Goal: Transaction & Acquisition: Subscribe to service/newsletter

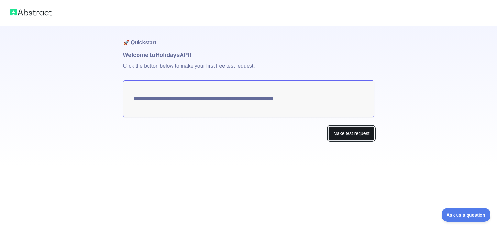
click at [349, 133] on button "Make test request" at bounding box center [351, 133] width 46 height 15
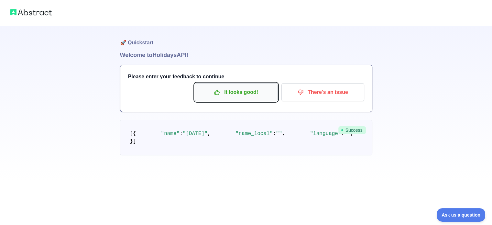
click at [232, 94] on p "It looks good!" at bounding box center [236, 92] width 73 height 11
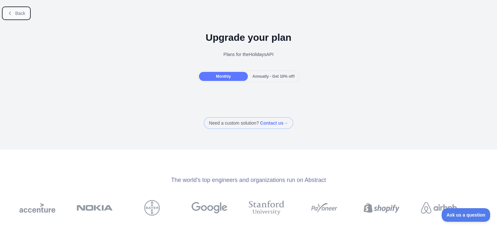
click at [12, 14] on icon at bounding box center [9, 13] width 5 height 5
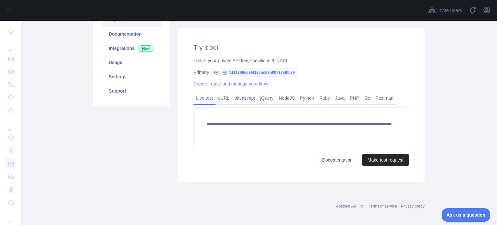
scroll to position [82, 0]
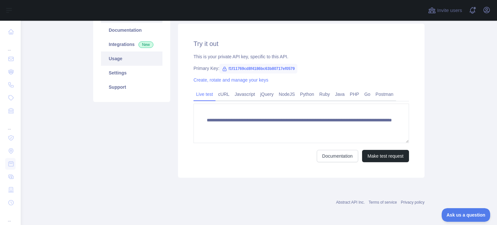
click at [126, 59] on link "Usage" at bounding box center [131, 58] width 61 height 14
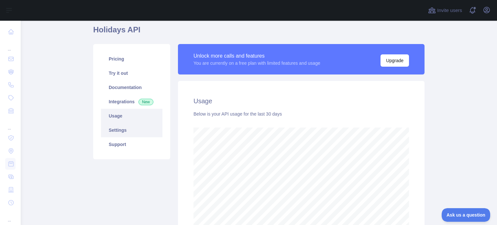
scroll to position [17, 0]
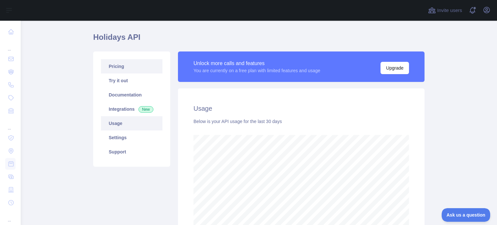
click at [129, 65] on link "Pricing" at bounding box center [131, 66] width 61 height 14
